Goal: Transaction & Acquisition: Purchase product/service

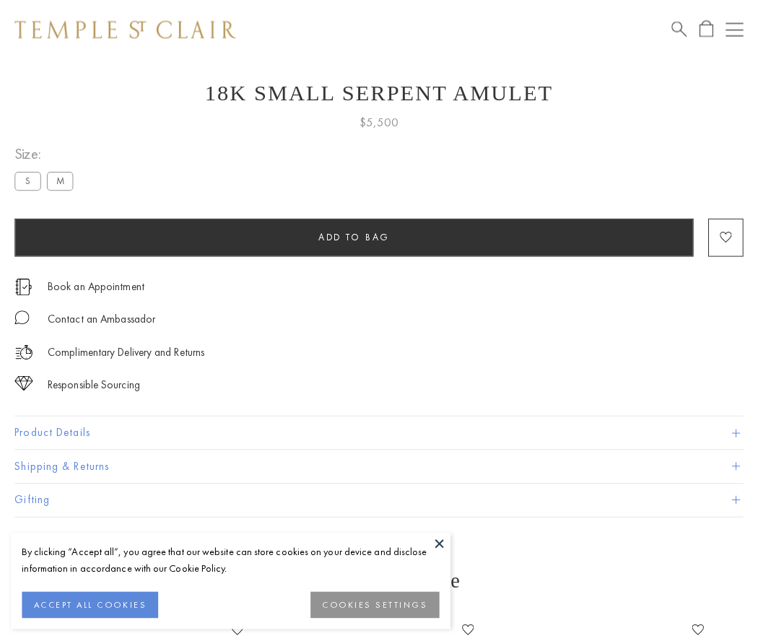
scroll to position [45, 0]
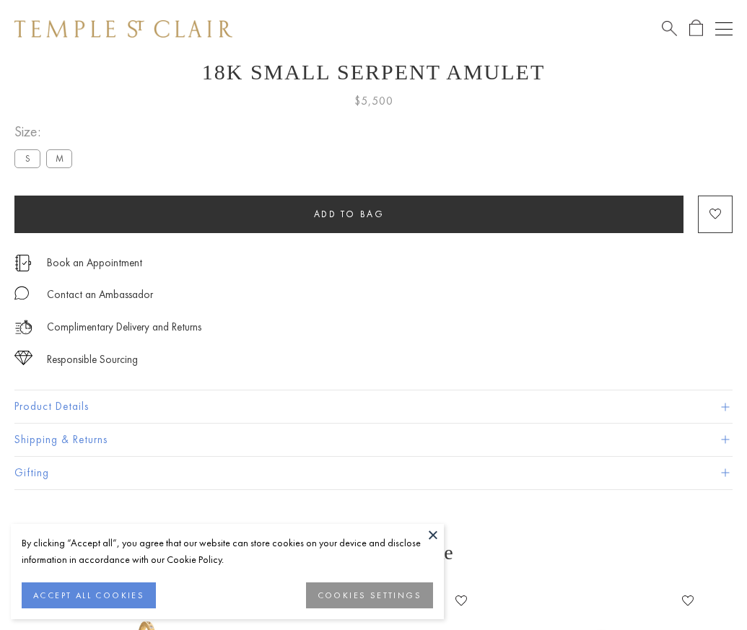
click at [349, 214] on span "Add to bag" at bounding box center [349, 214] width 71 height 12
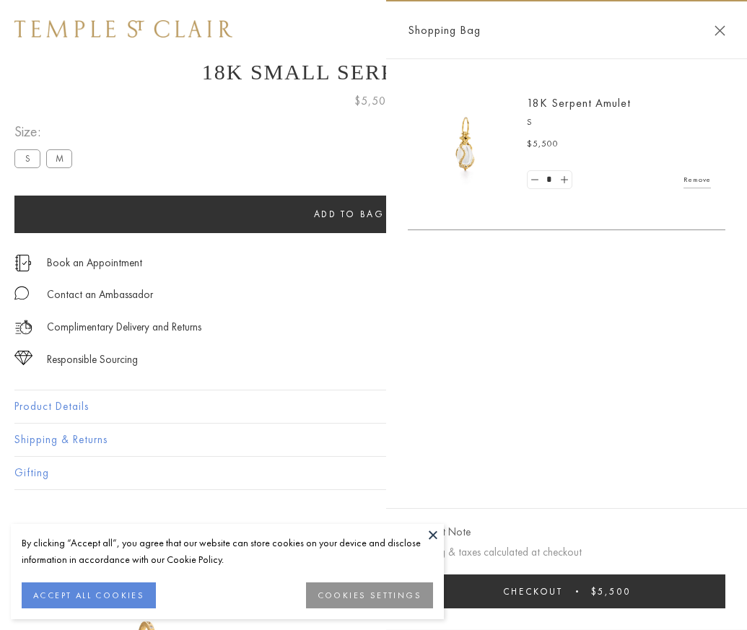
click at [665, 602] on button "Checkout $5,500" at bounding box center [567, 592] width 318 height 34
